Goal: Task Accomplishment & Management: Use online tool/utility

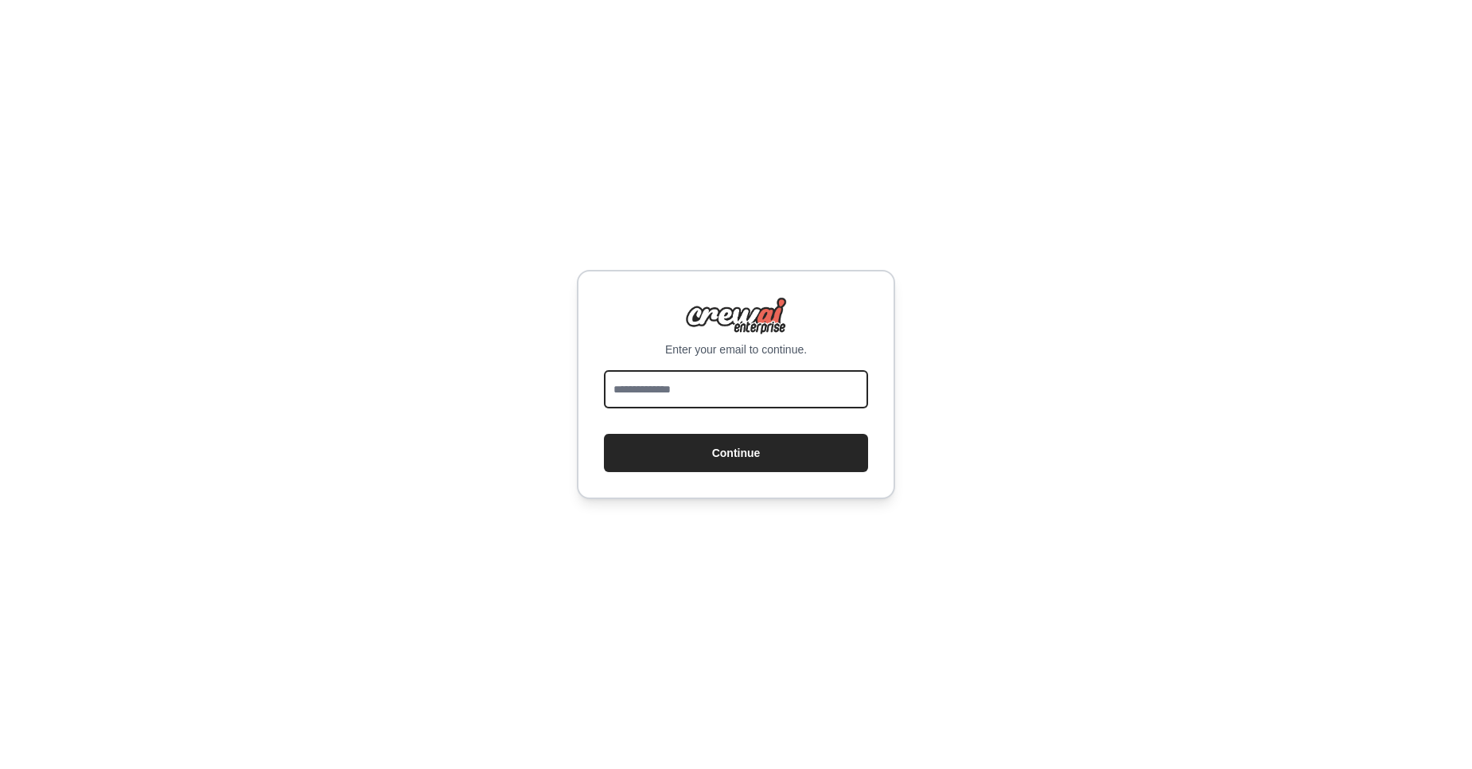
click at [705, 405] on input "email" at bounding box center [736, 389] width 264 height 38
type input "**********"
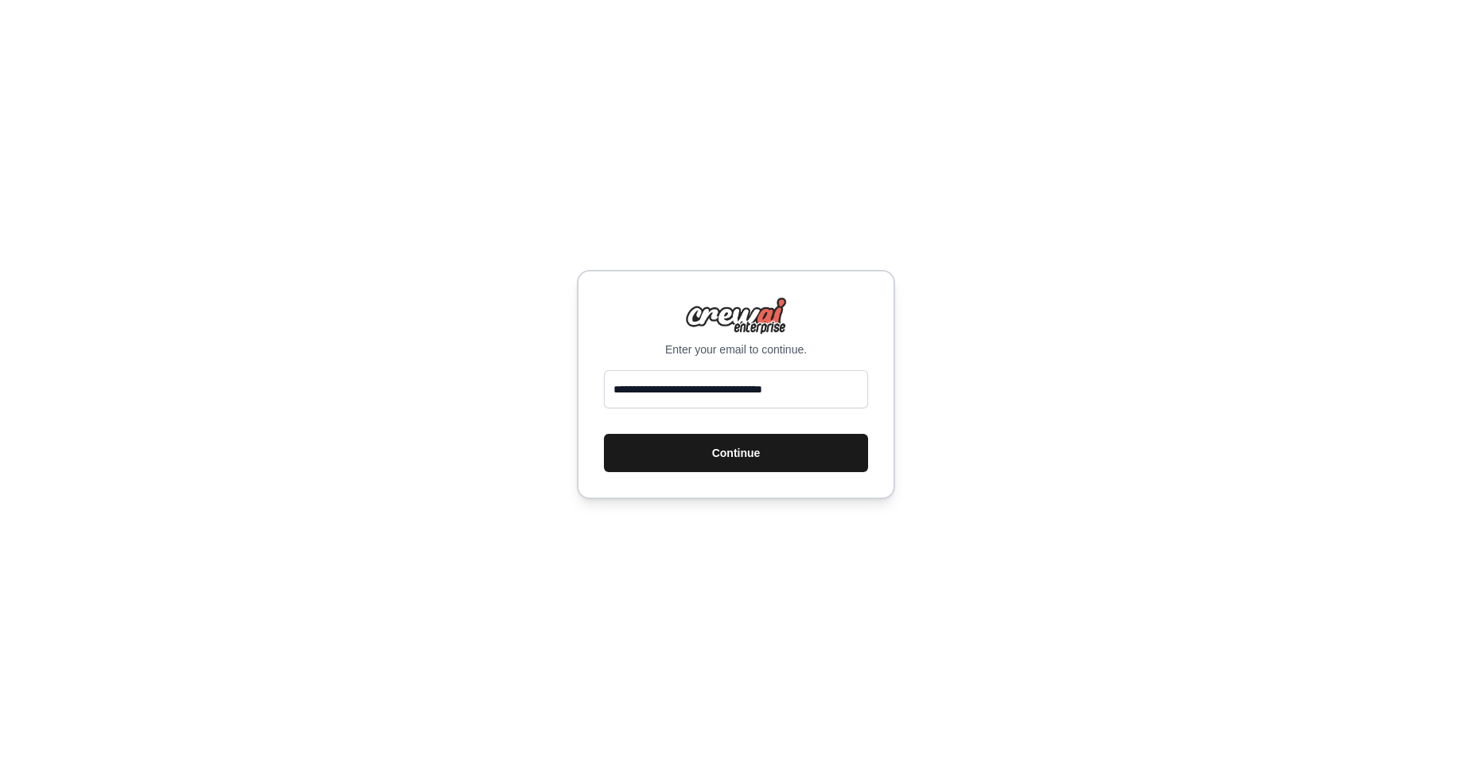
click at [781, 451] on button "Continue" at bounding box center [736, 453] width 264 height 38
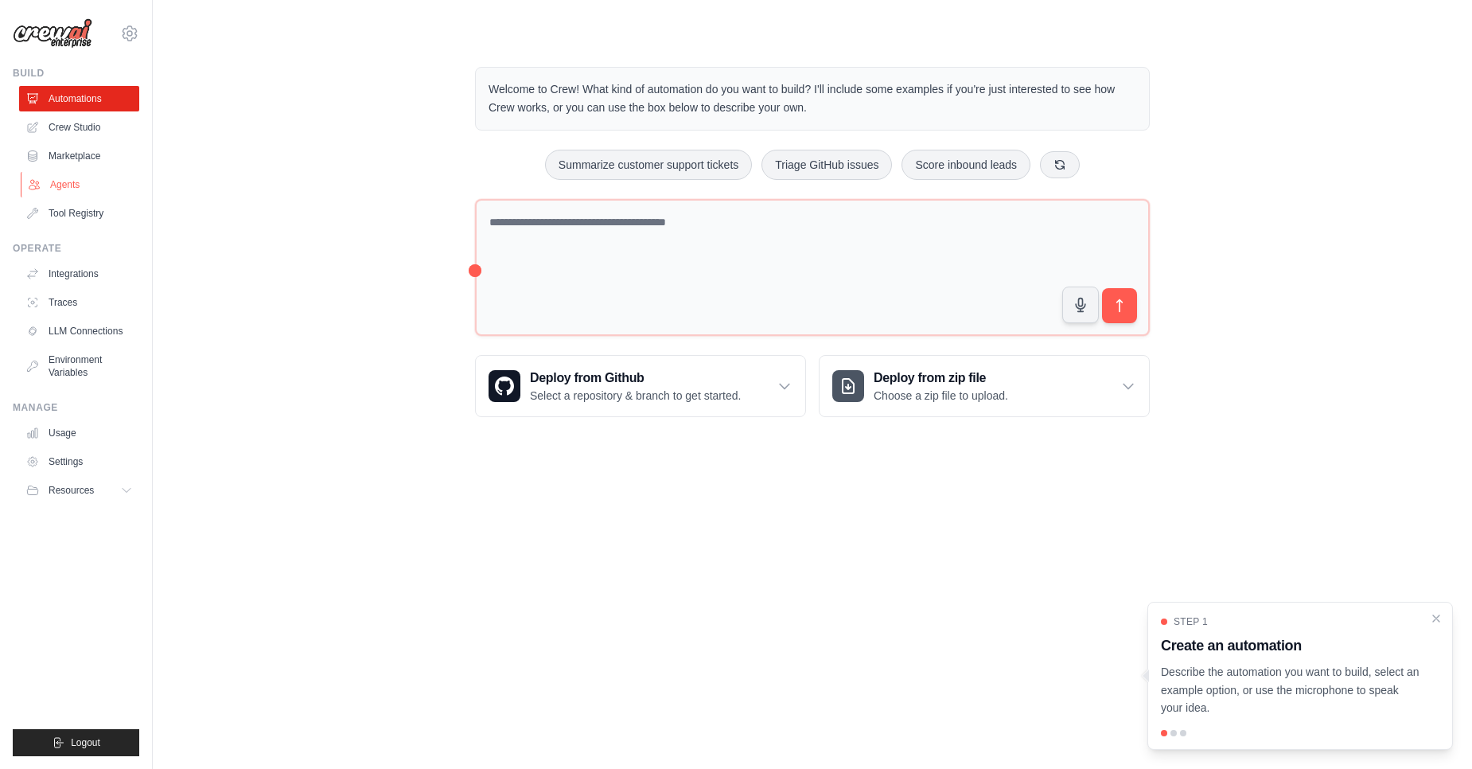
click at [81, 193] on link "Agents" at bounding box center [81, 184] width 120 height 25
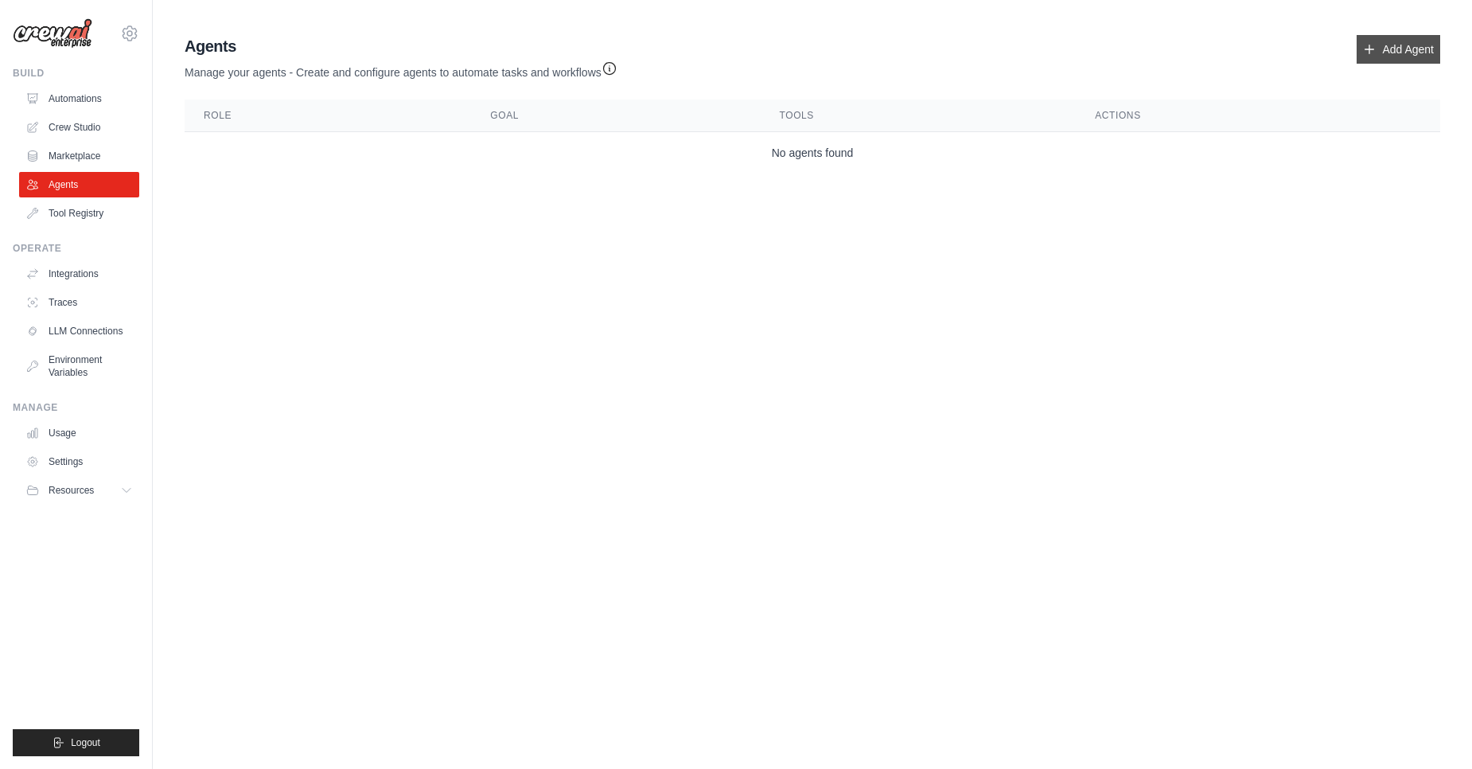
click at [1398, 62] on link "Add Agent" at bounding box center [1399, 49] width 84 height 29
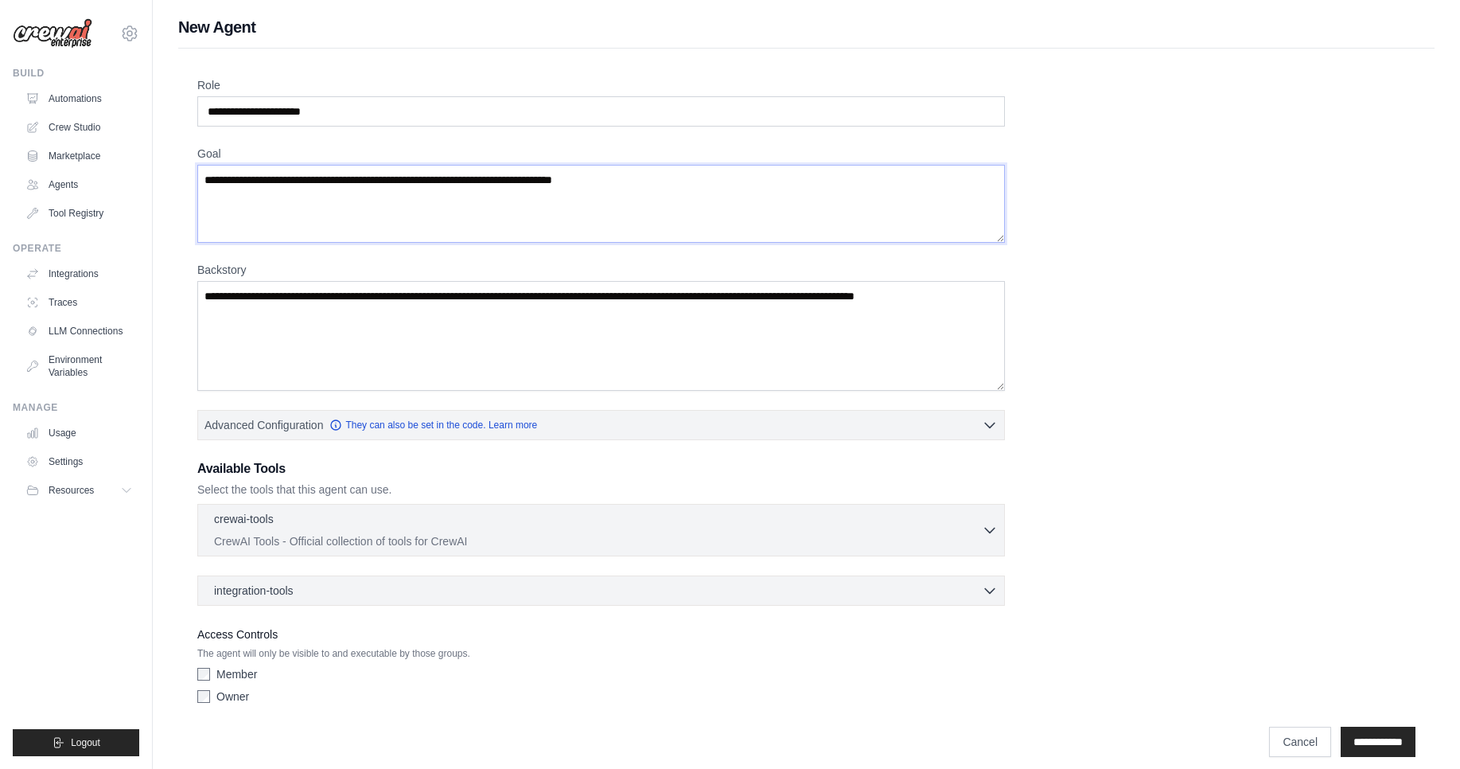
click at [729, 184] on textarea "Goal" at bounding box center [601, 204] width 808 height 78
click at [991, 523] on icon "button" at bounding box center [990, 529] width 16 height 16
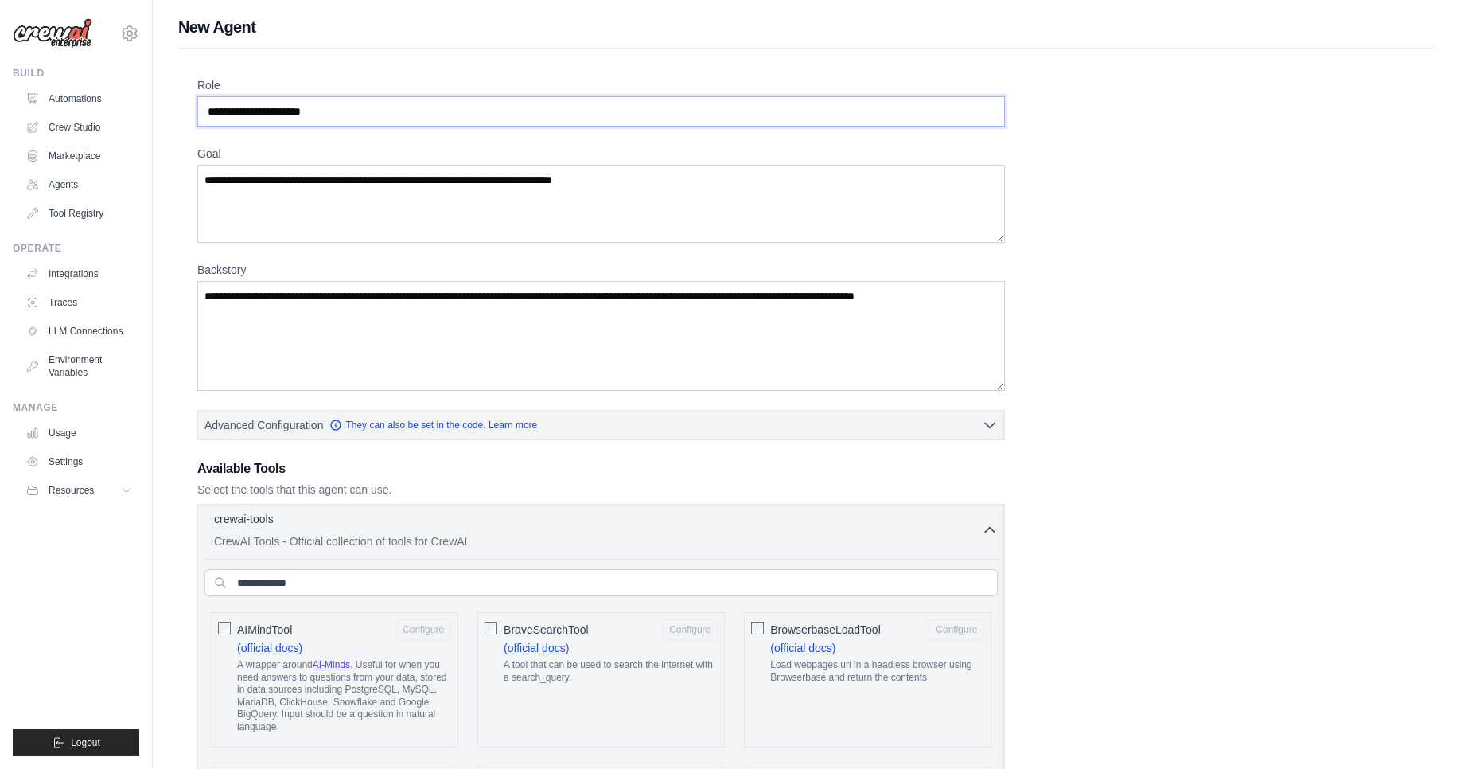
click at [335, 107] on input "Role" at bounding box center [601, 111] width 808 height 30
click at [362, 112] on input "Role" at bounding box center [601, 111] width 808 height 30
click at [414, 201] on textarea "Goal" at bounding box center [601, 204] width 808 height 78
click at [372, 349] on textarea "Backstory" at bounding box center [601, 336] width 808 height 110
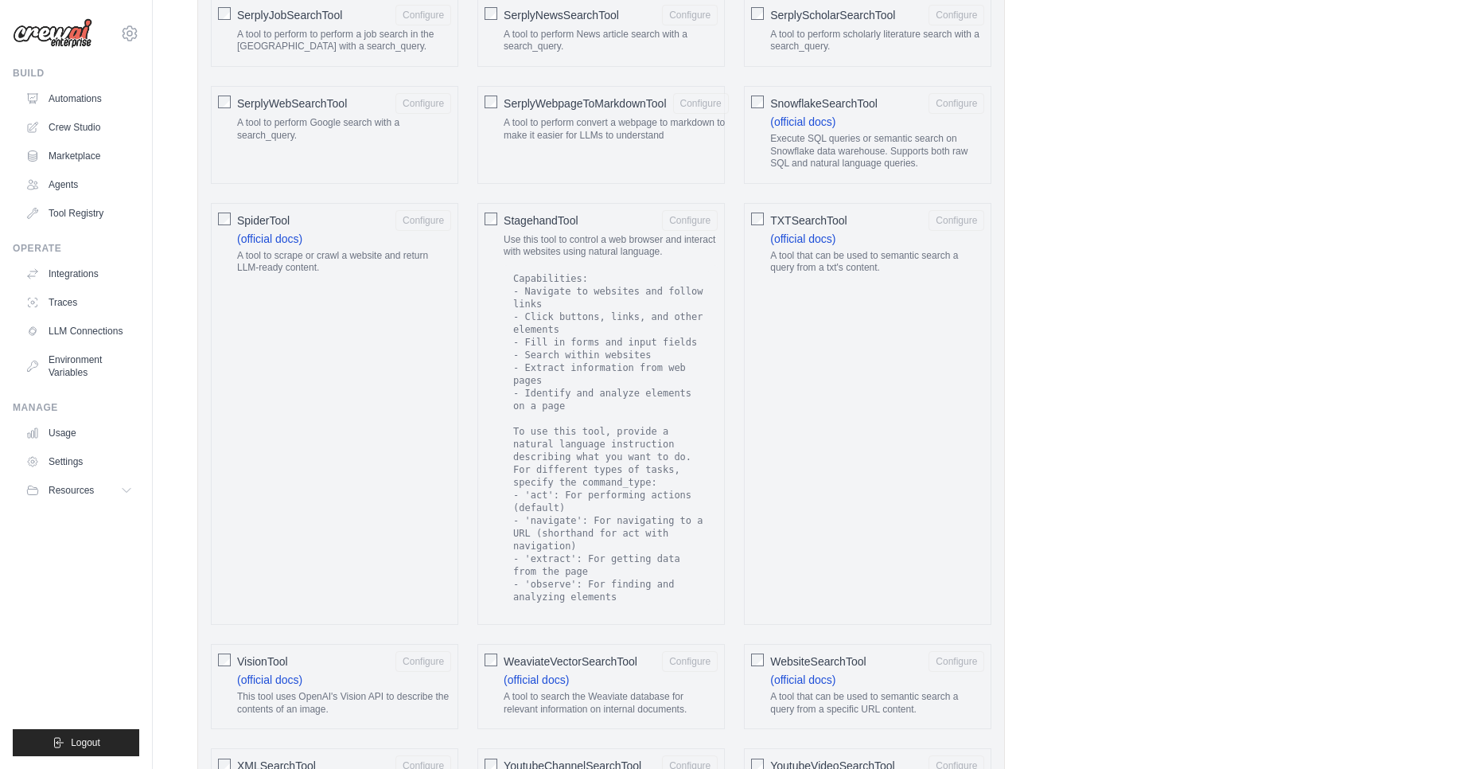
scroll to position [2734, 0]
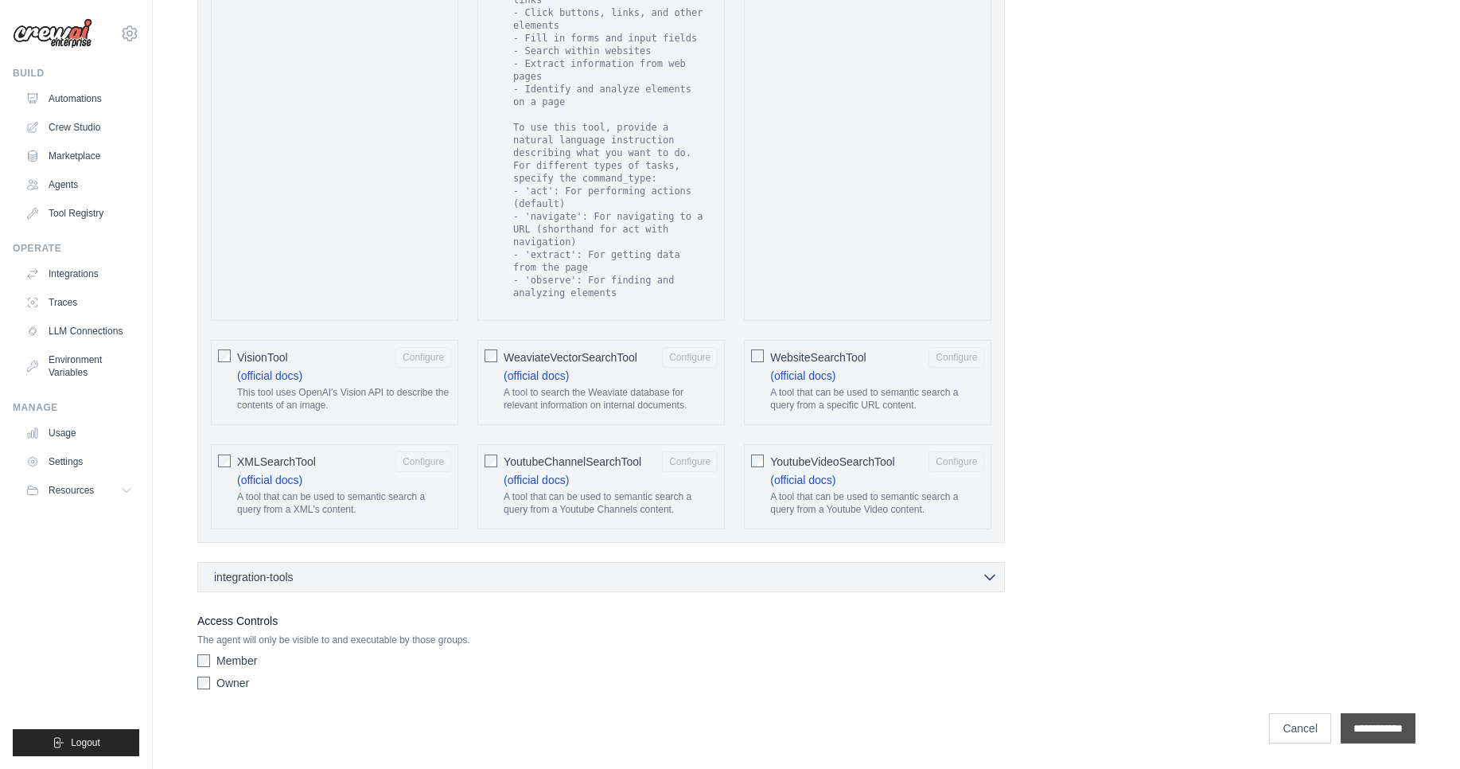
click at [1405, 743] on input "**********" at bounding box center [1378, 728] width 75 height 30
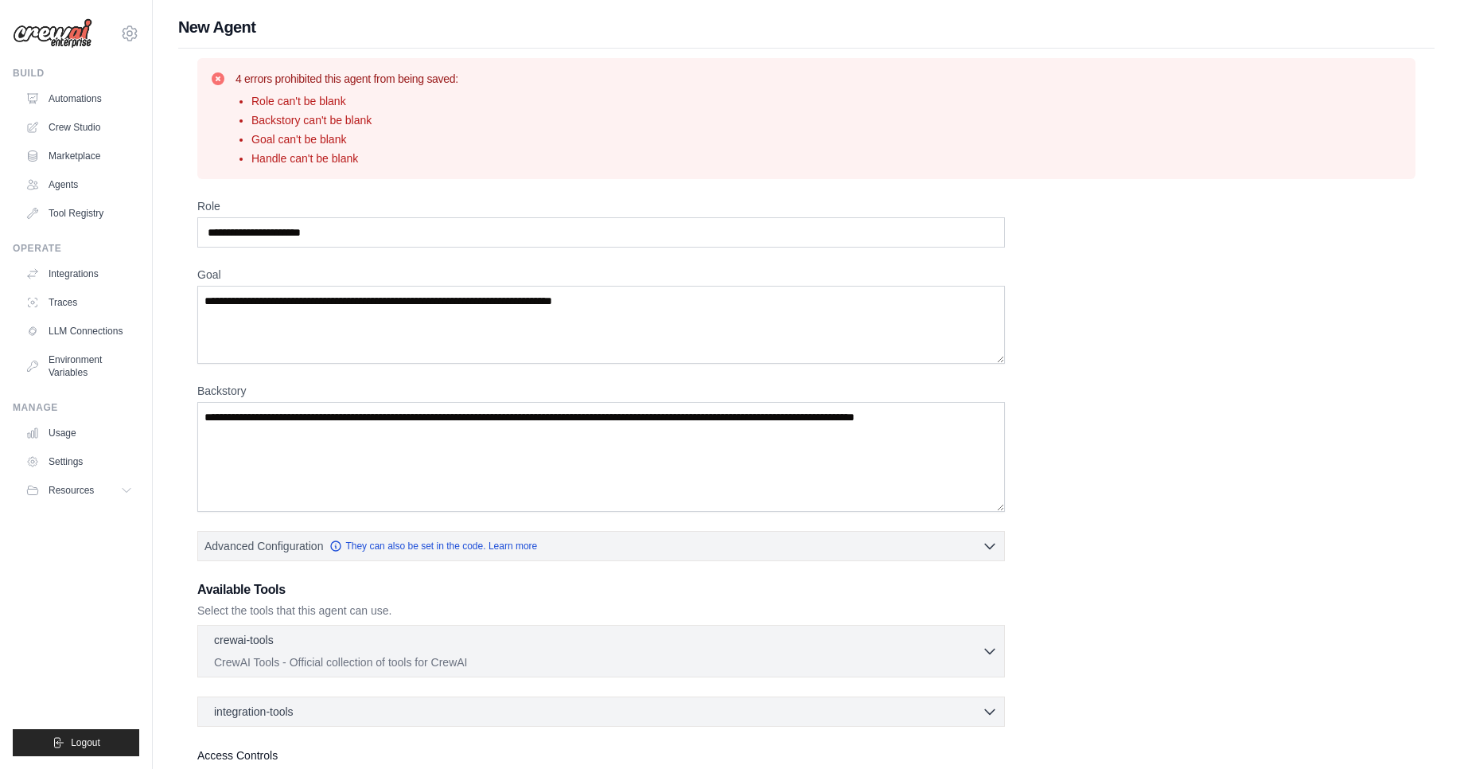
scroll to position [134, 0]
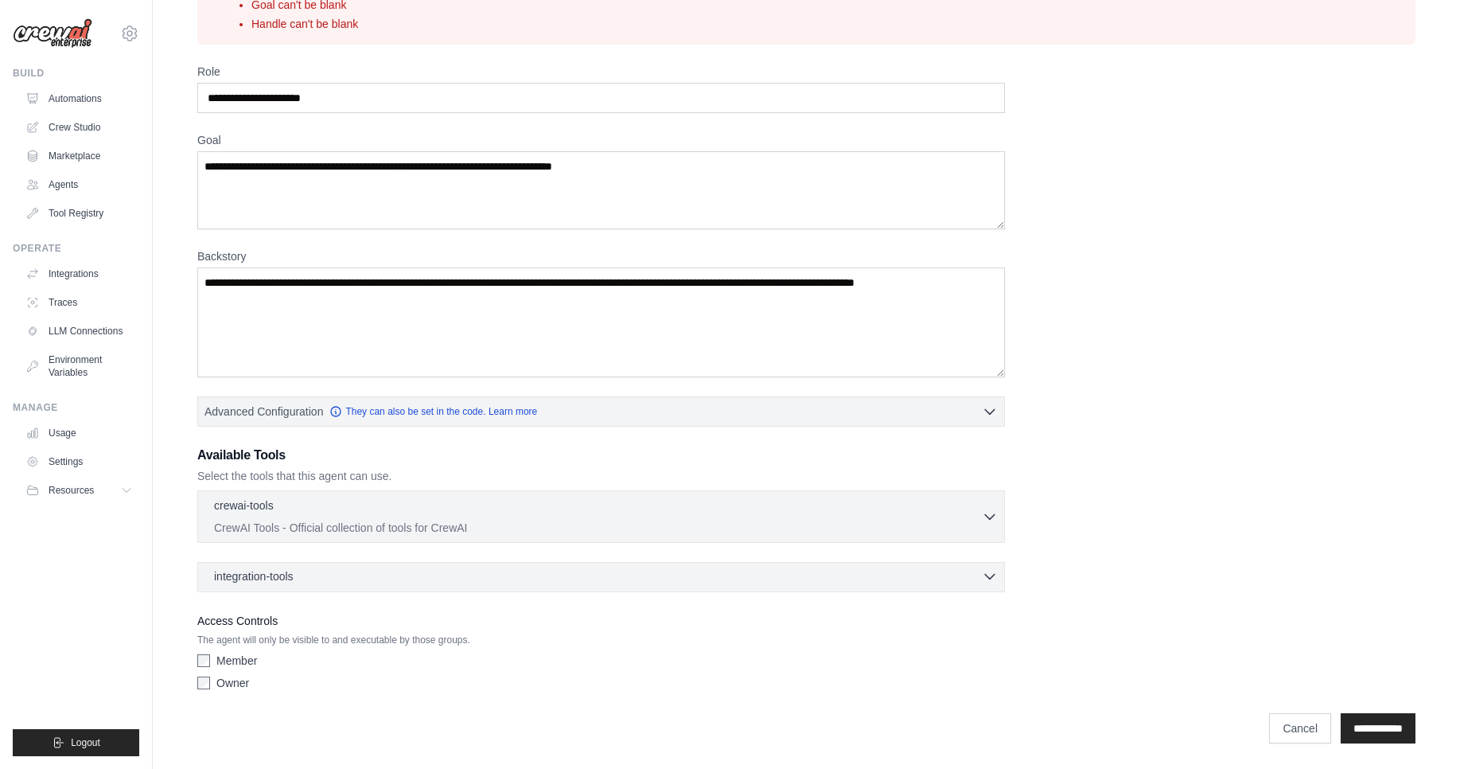
click at [606, 575] on div "integration-tools 0 selected" at bounding box center [606, 576] width 784 height 16
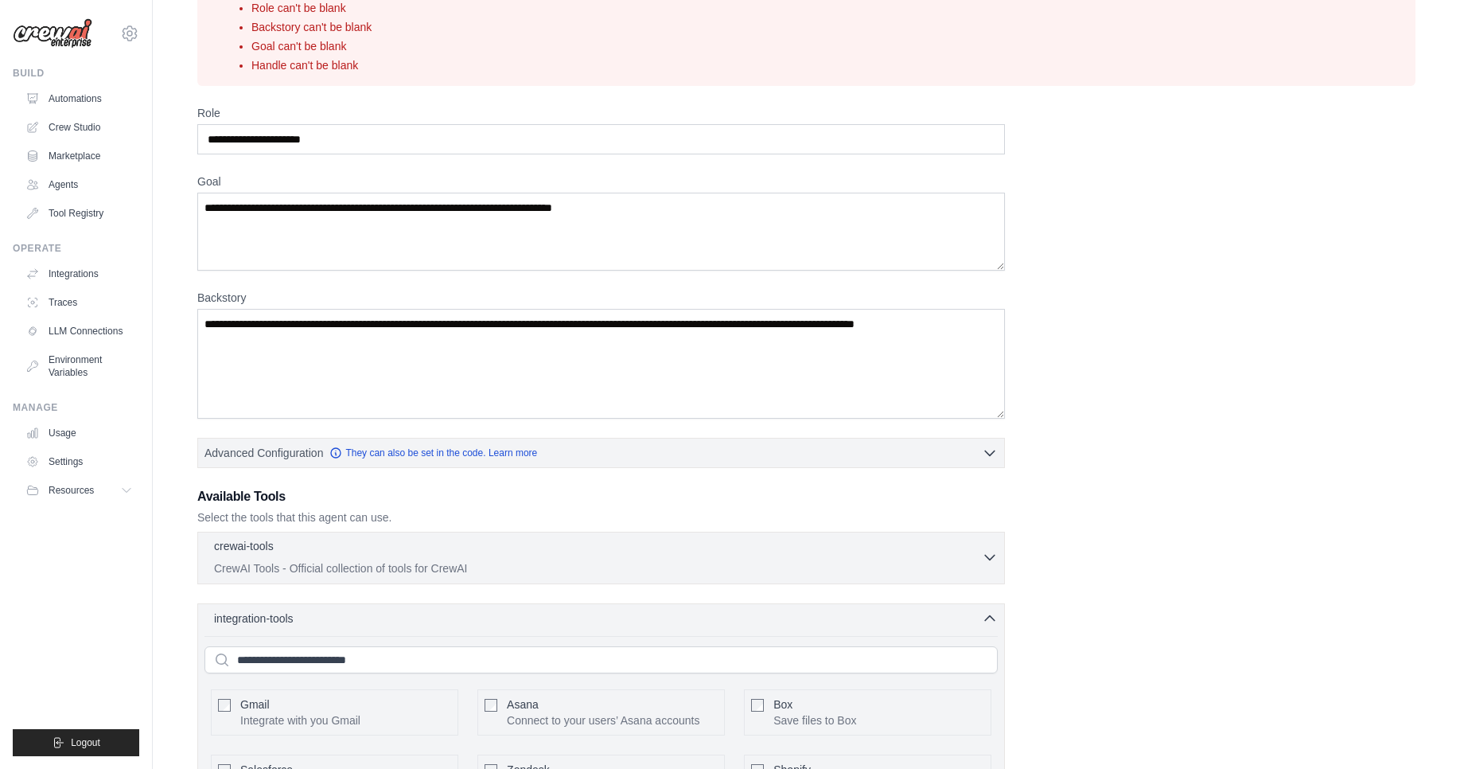
scroll to position [0, 0]
